Goal: Task Accomplishment & Management: Manage account settings

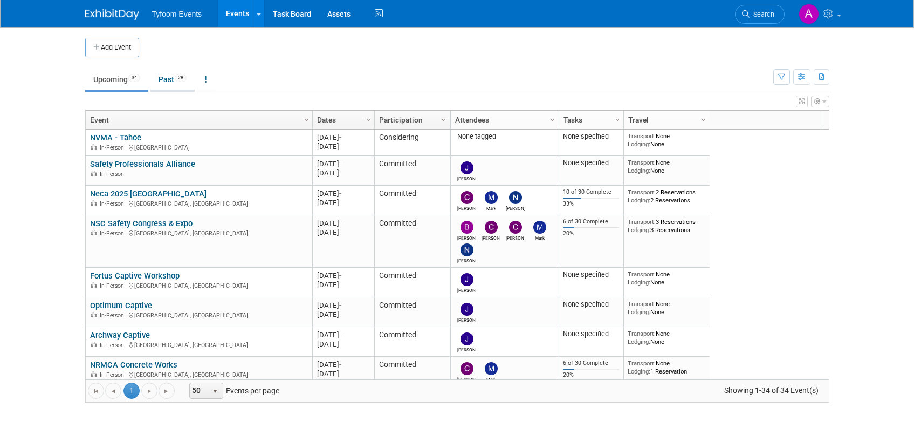
click at [170, 82] on link "Past 28" at bounding box center [172, 79] width 44 height 20
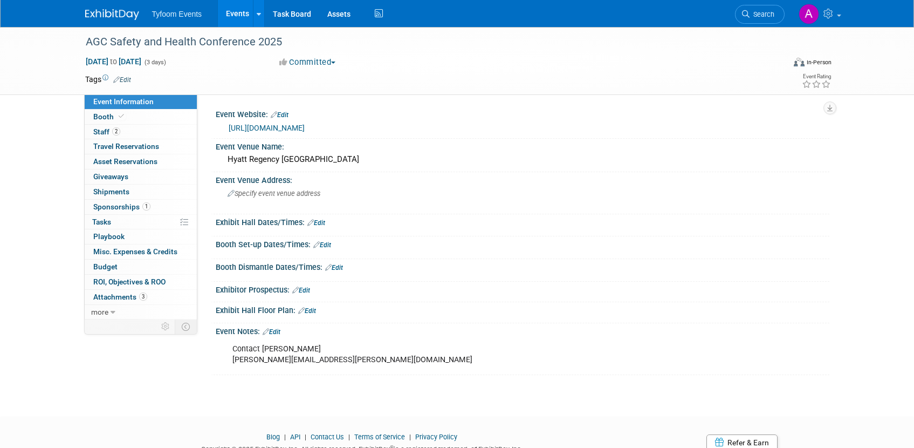
click at [242, 10] on link "Events" at bounding box center [237, 13] width 39 height 27
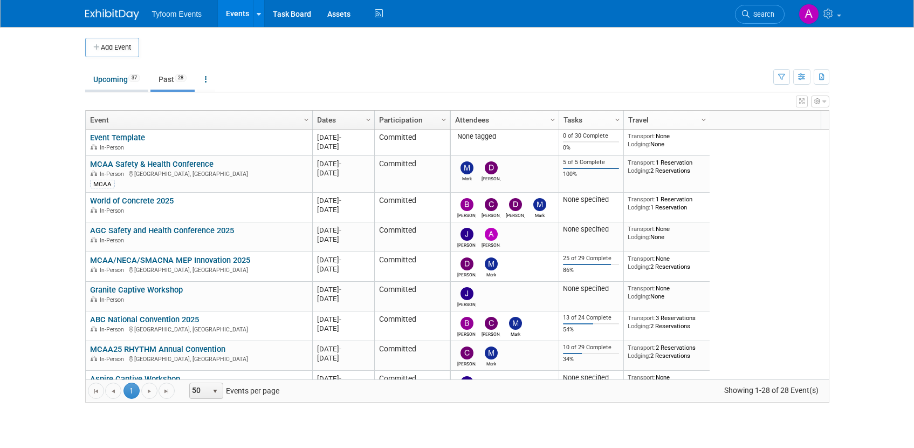
click at [108, 81] on link "Upcoming 37" at bounding box center [116, 79] width 63 height 20
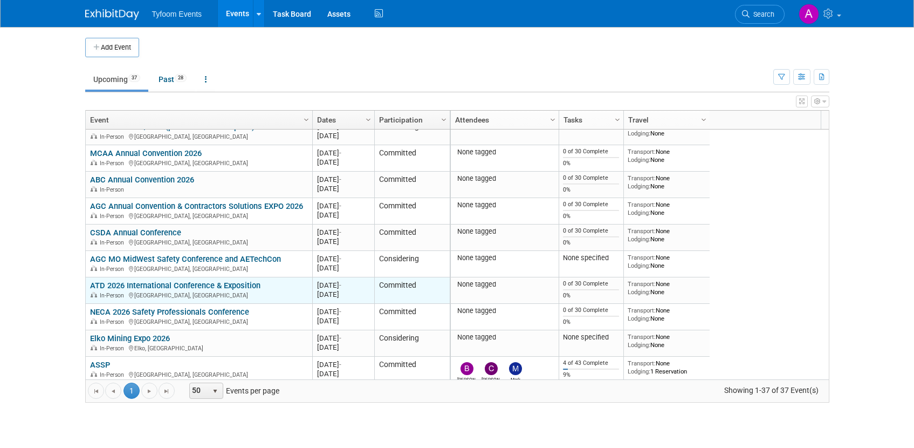
click at [208, 285] on link "ATD 2026 International Conference & Exposition" at bounding box center [175, 285] width 170 height 10
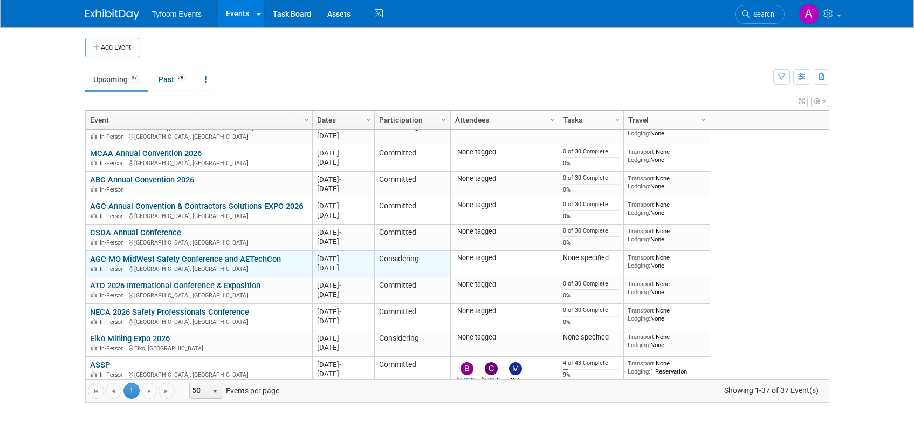
click at [199, 263] on link "AGC MO MidWest Safety Conference and AETechCon" at bounding box center [185, 259] width 191 height 10
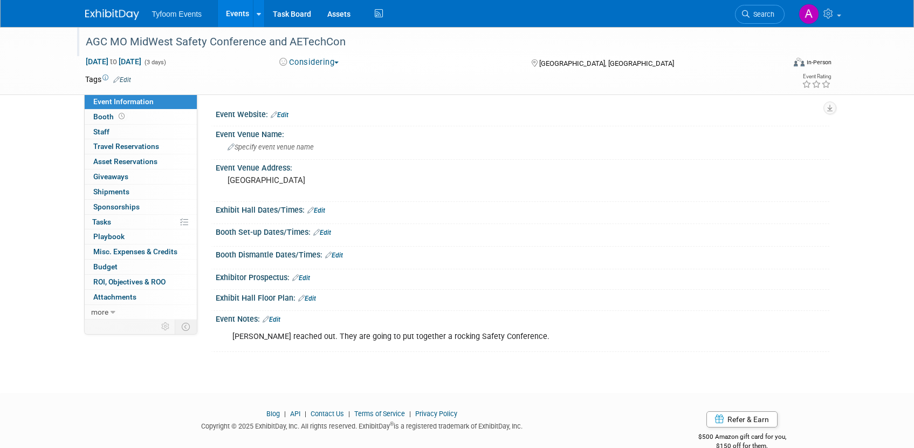
drag, startPoint x: 345, startPoint y: 40, endPoint x: 84, endPoint y: 39, distance: 261.1
click at [84, 39] on div "AGC MO MidWest Safety Conference and AETechCon" at bounding box center [425, 41] width 687 height 19
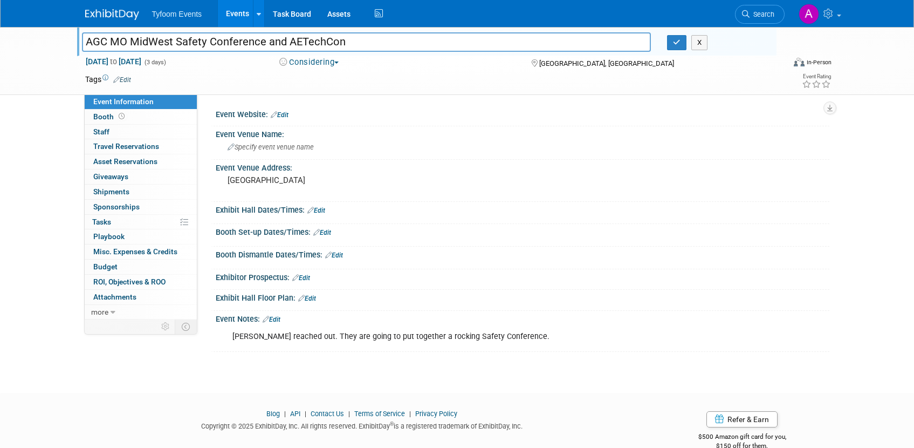
drag, startPoint x: 355, startPoint y: 40, endPoint x: 129, endPoint y: 44, distance: 226.0
click at [64, 33] on div "AGC MO MidWest Safety Conference and AETechCon AGC MO MidWest Safety Conference…" at bounding box center [457, 61] width 914 height 68
click at [285, 41] on input "AGC MO MidWest Safety Conference and AETechCon" at bounding box center [367, 41] width 570 height 19
type input "AGC MO AETechCon"
click at [278, 112] on link "Edit" at bounding box center [280, 115] width 18 height 8
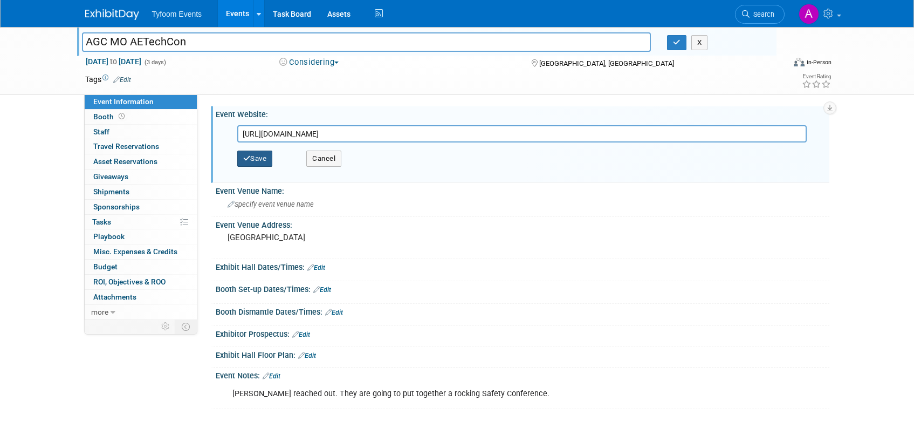
type input "[URL][DOMAIN_NAME]"
click at [255, 160] on button "Save" at bounding box center [255, 158] width 36 height 16
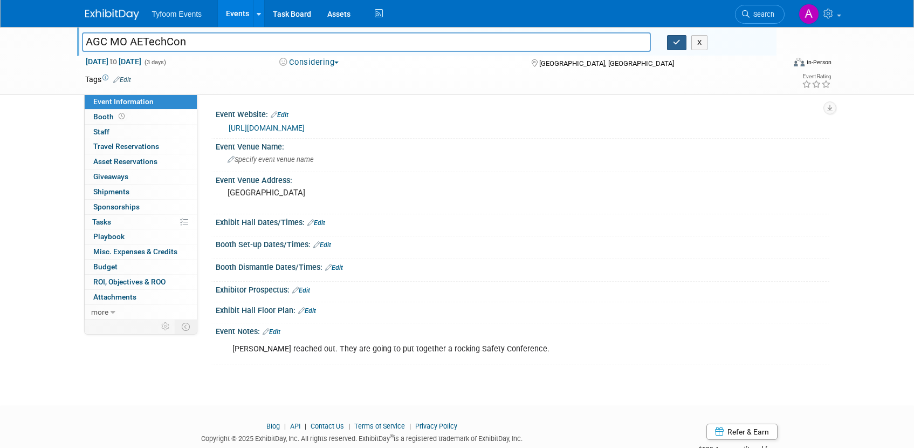
click at [678, 40] on icon "button" at bounding box center [677, 42] width 8 height 7
click at [677, 40] on icon "button" at bounding box center [677, 42] width 8 height 7
click at [649, 107] on div "Event Website: Edit" at bounding box center [523, 113] width 614 height 14
click at [678, 45] on icon "button" at bounding box center [677, 42] width 8 height 7
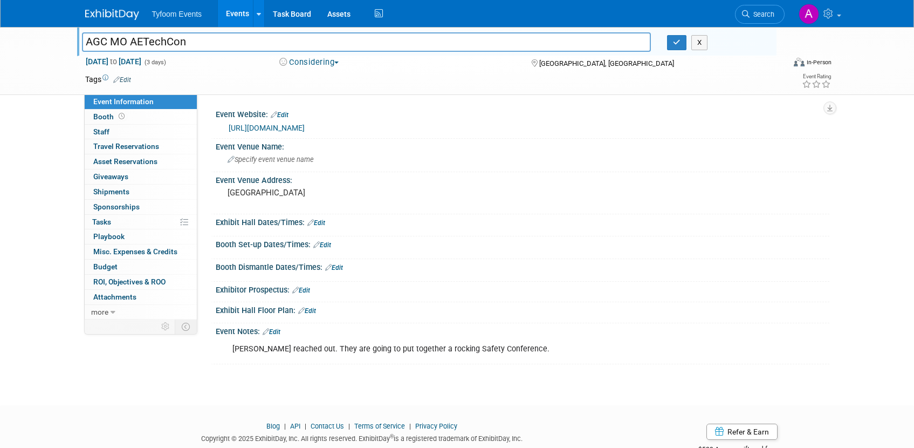
click at [227, 17] on link "Events" at bounding box center [237, 13] width 39 height 27
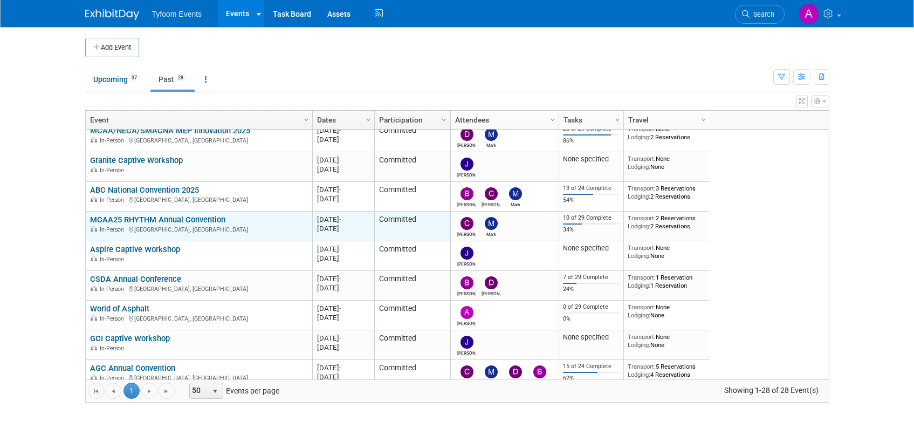
scroll to position [65, 0]
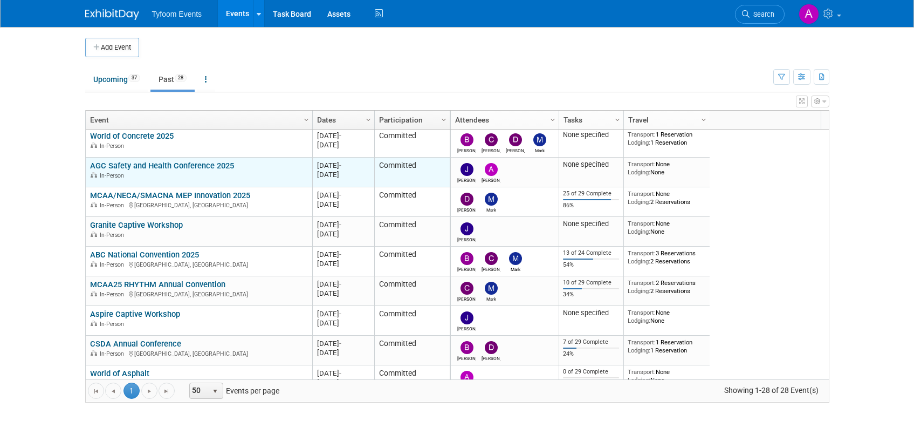
click at [181, 165] on link "AGC Safety and Health Conference 2025" at bounding box center [162, 166] width 144 height 10
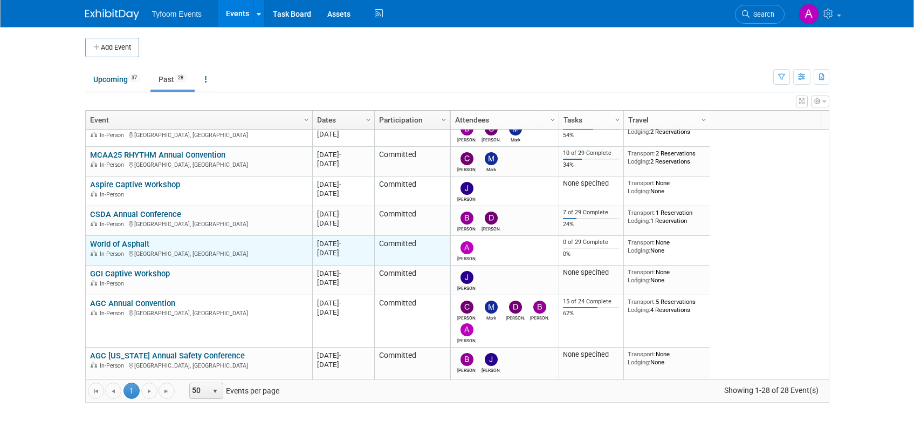
scroll to position [0, 0]
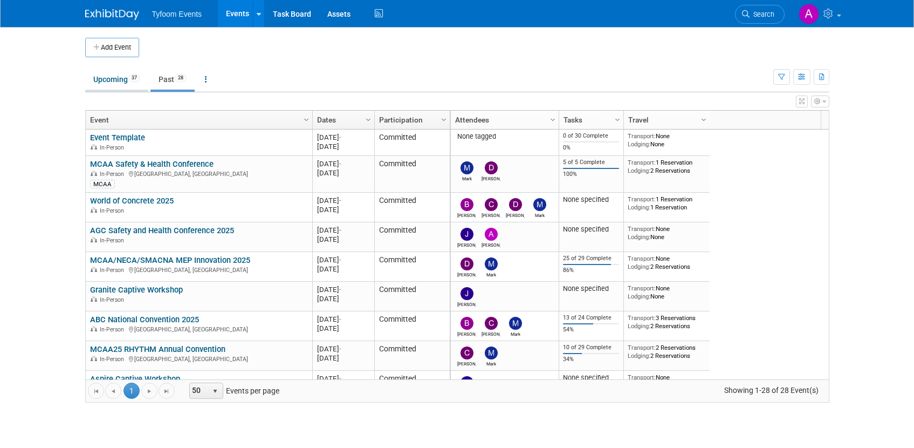
click at [114, 83] on link "Upcoming 37" at bounding box center [116, 79] width 63 height 20
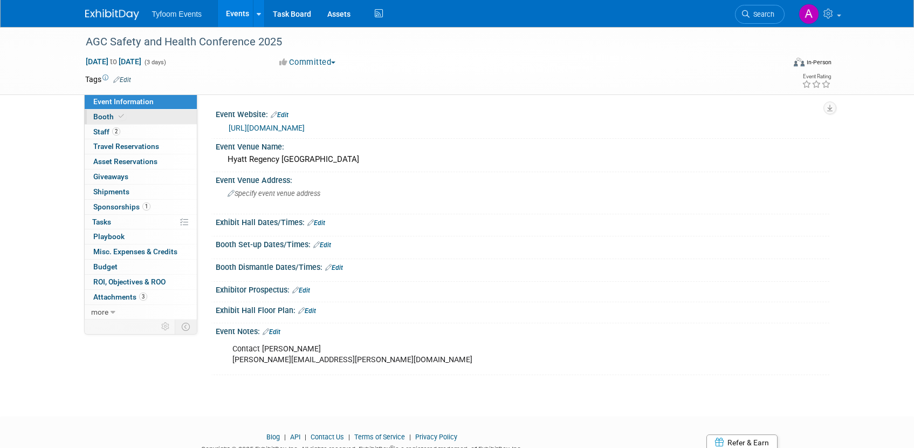
click at [105, 117] on span "Booth" at bounding box center [109, 116] width 33 height 9
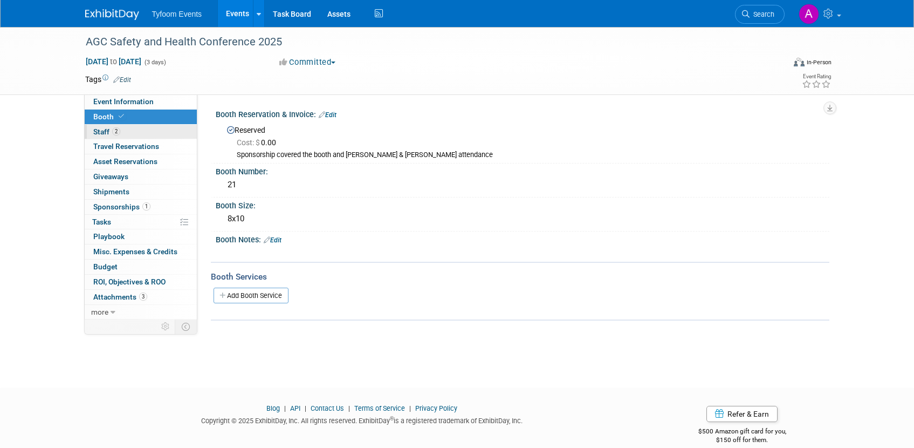
click at [108, 133] on span "Staff 2" at bounding box center [106, 131] width 27 height 9
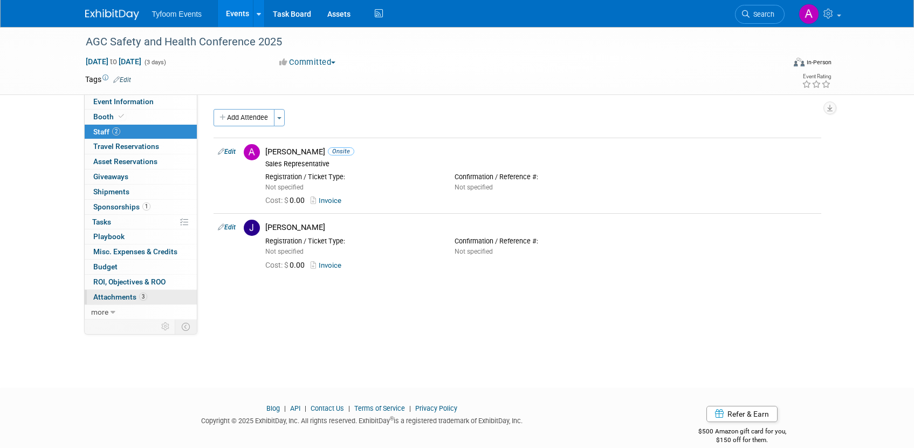
click at [113, 293] on span "Attachments 3" at bounding box center [120, 296] width 54 height 9
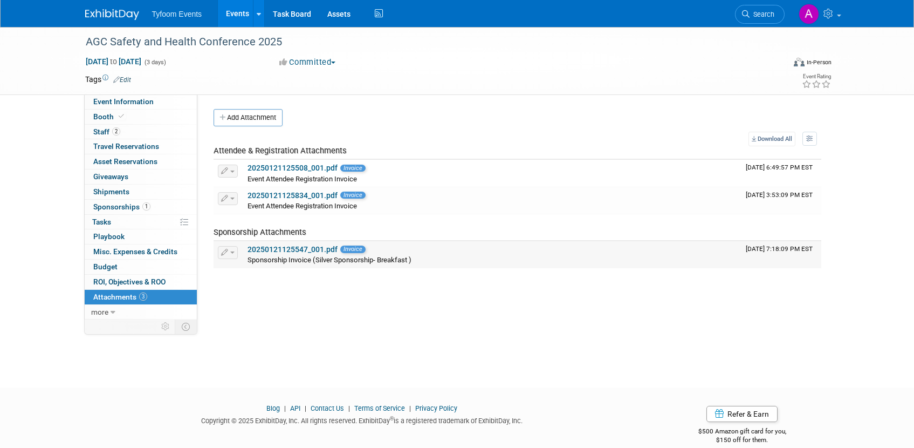
click at [303, 247] on link "20250121125547_001.pdf" at bounding box center [293, 249] width 90 height 9
click at [124, 207] on span "Sponsorships 1" at bounding box center [121, 206] width 57 height 9
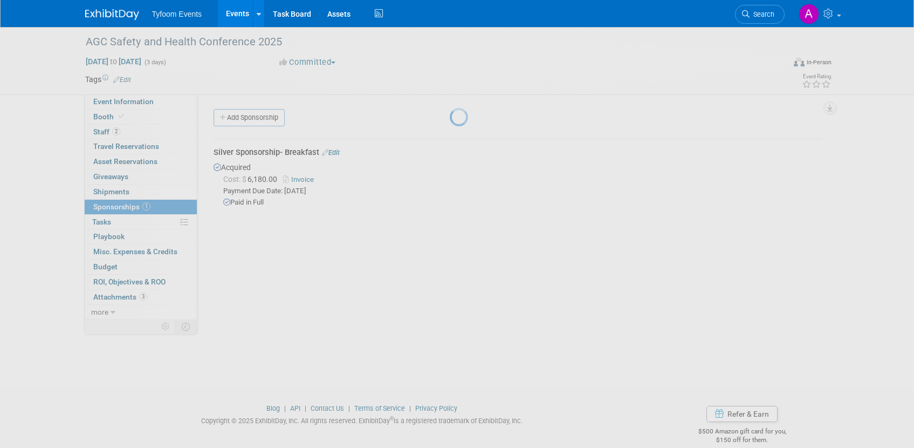
click at [450, 100] on div at bounding box center [457, 224] width 15 height 448
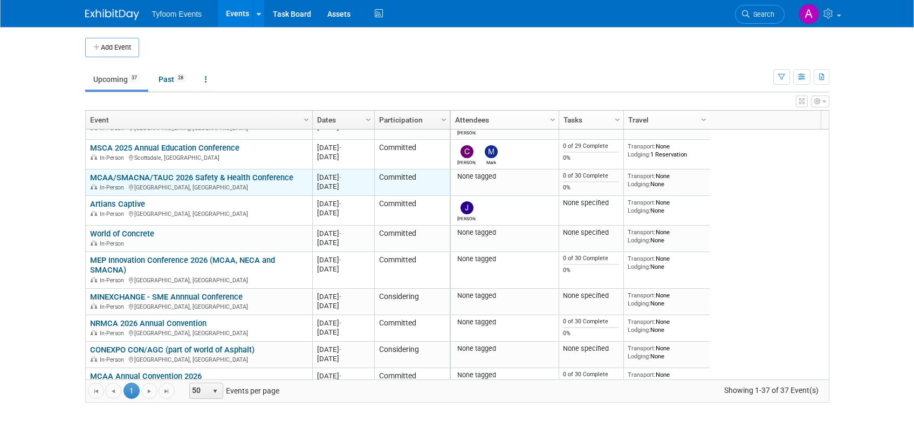
scroll to position [619, 0]
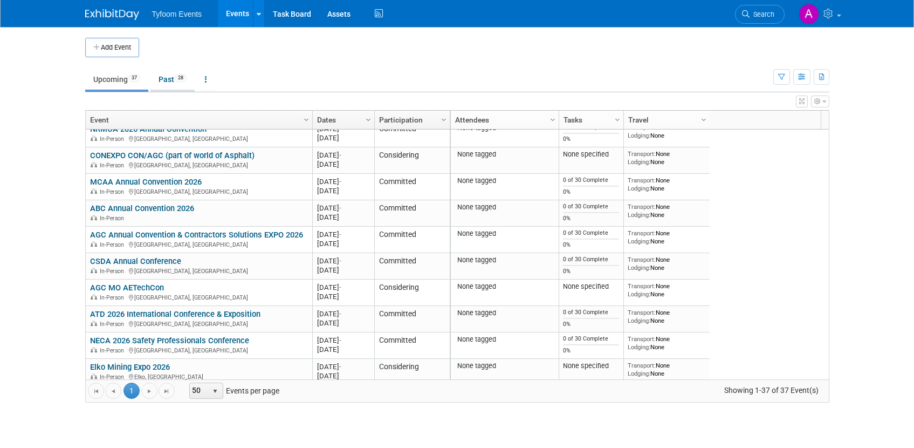
click at [170, 80] on link "Past 28" at bounding box center [172, 79] width 44 height 20
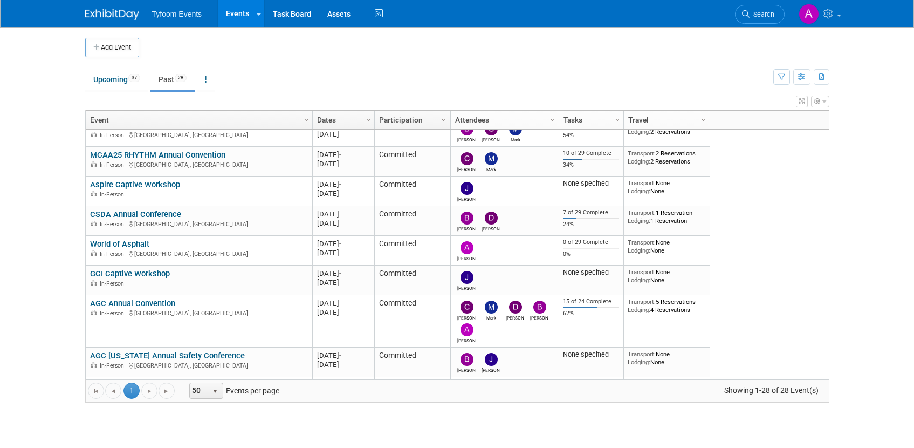
scroll to position [259, 0]
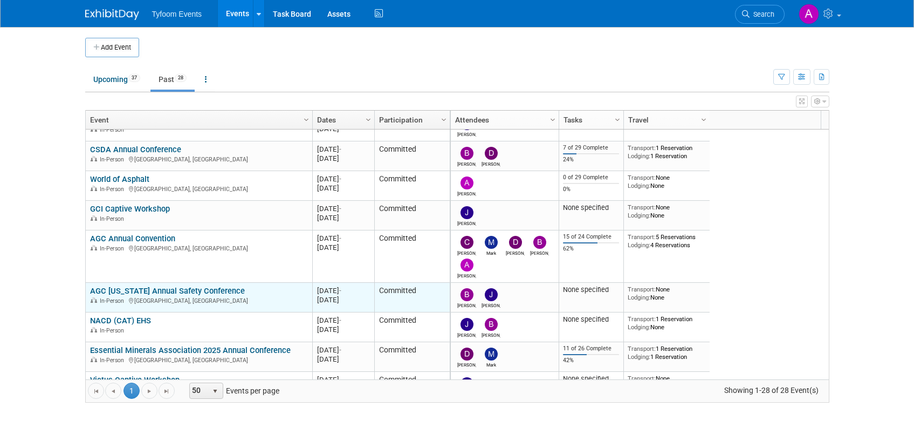
click at [199, 291] on link "AGC Utah Annual Safety Conference" at bounding box center [167, 291] width 155 height 10
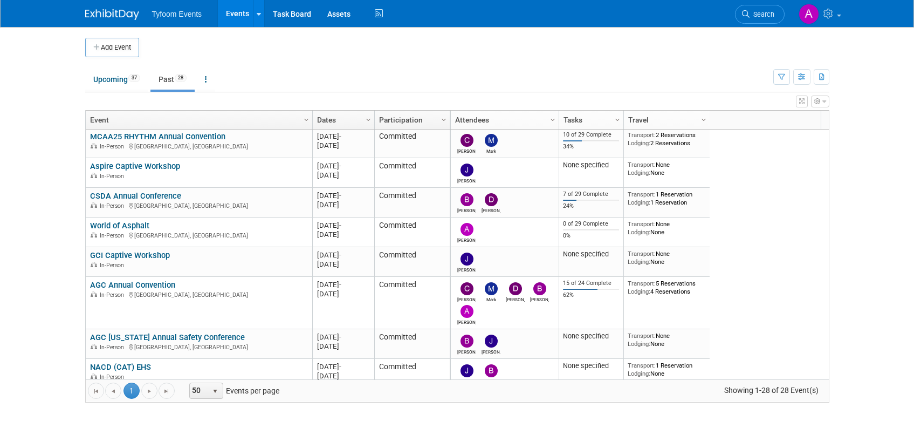
scroll to position [0, 0]
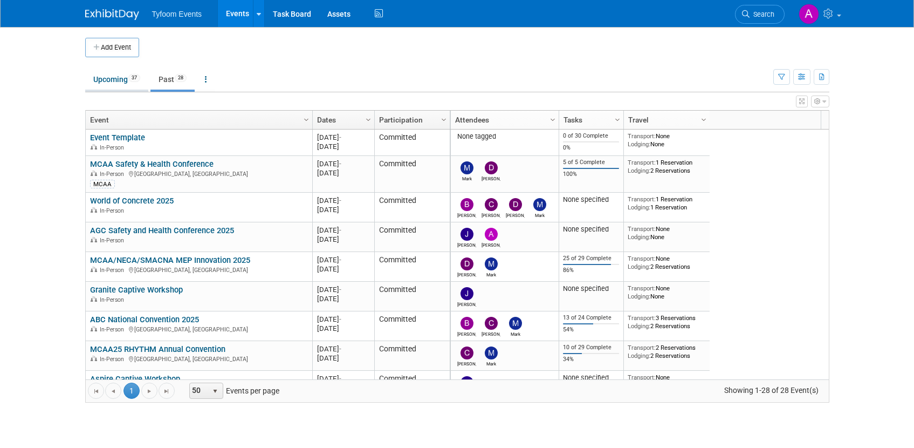
click at [119, 83] on link "Upcoming 37" at bounding box center [116, 79] width 63 height 20
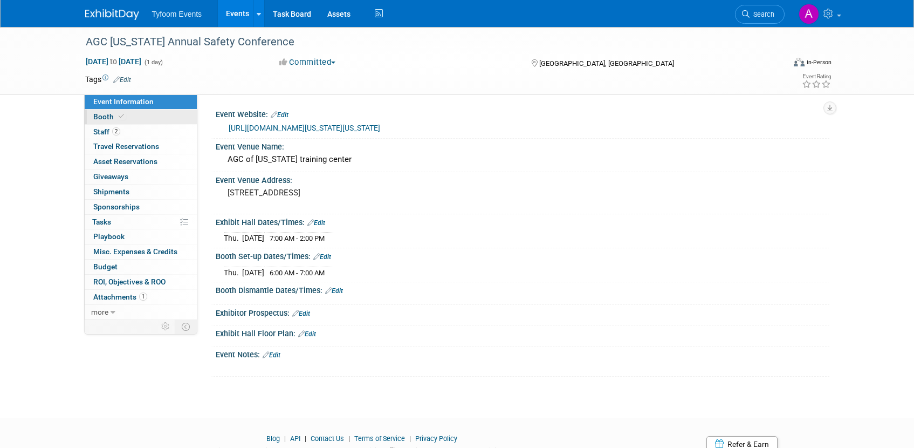
click at [106, 120] on span "Booth" at bounding box center [109, 116] width 33 height 9
